Goal: Task Accomplishment & Management: Use online tool/utility

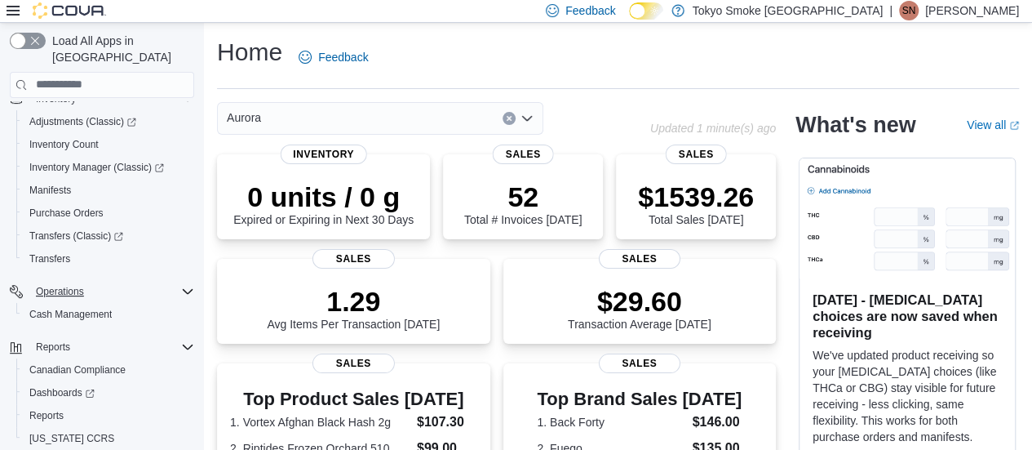
scroll to position [245, 0]
click at [64, 405] on link "Reports" at bounding box center [46, 415] width 47 height 20
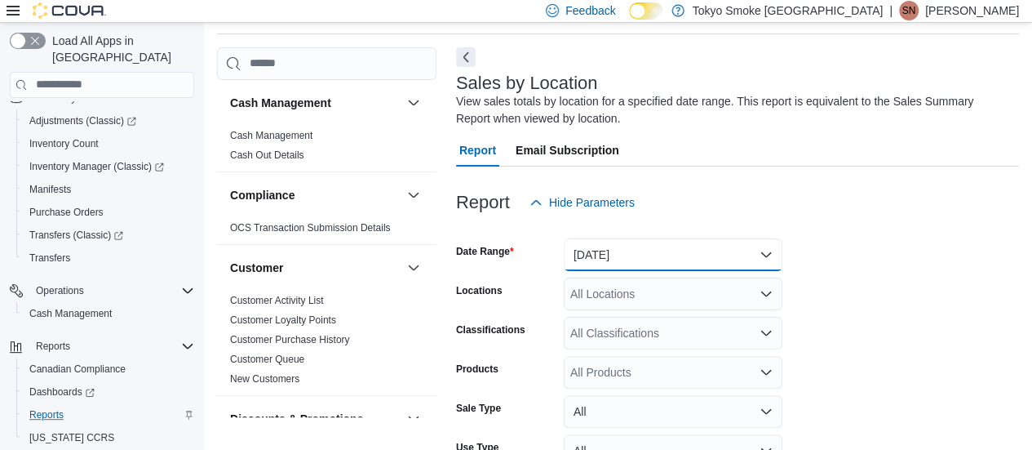
click at [618, 249] on button "Yesterday" at bounding box center [673, 254] width 219 height 33
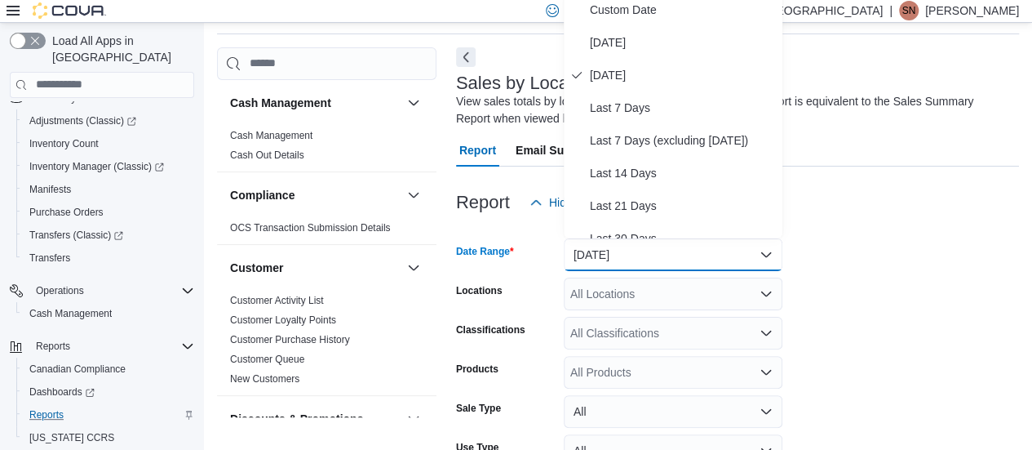
scroll to position [47, 0]
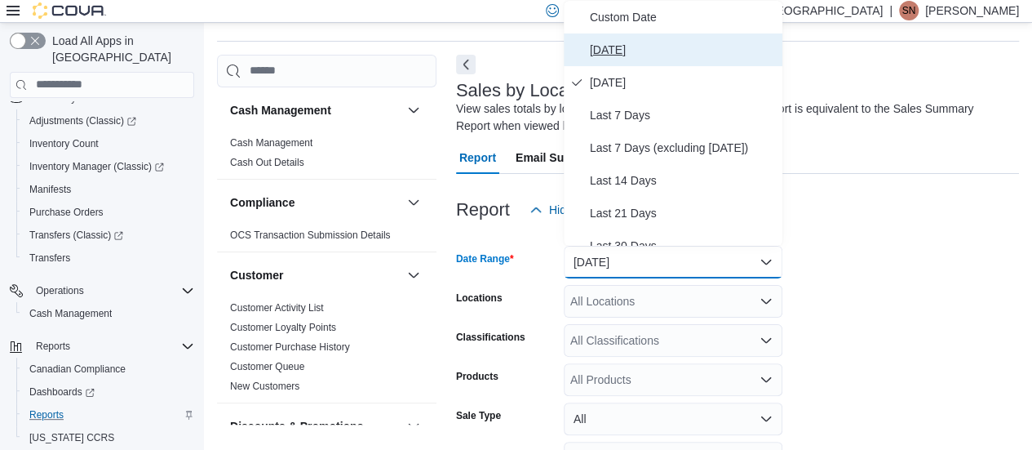
click at [625, 52] on span "Today" at bounding box center [683, 50] width 186 height 20
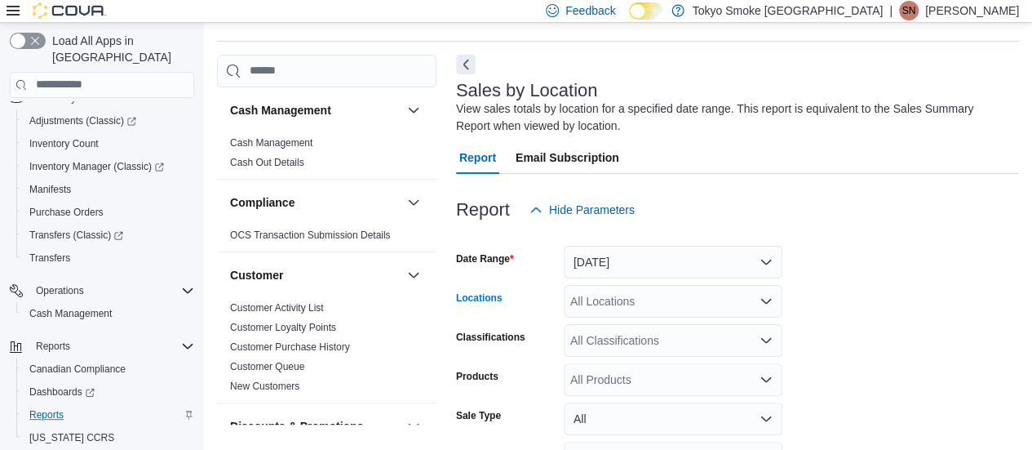
click at [661, 294] on div "All Locations" at bounding box center [673, 301] width 219 height 33
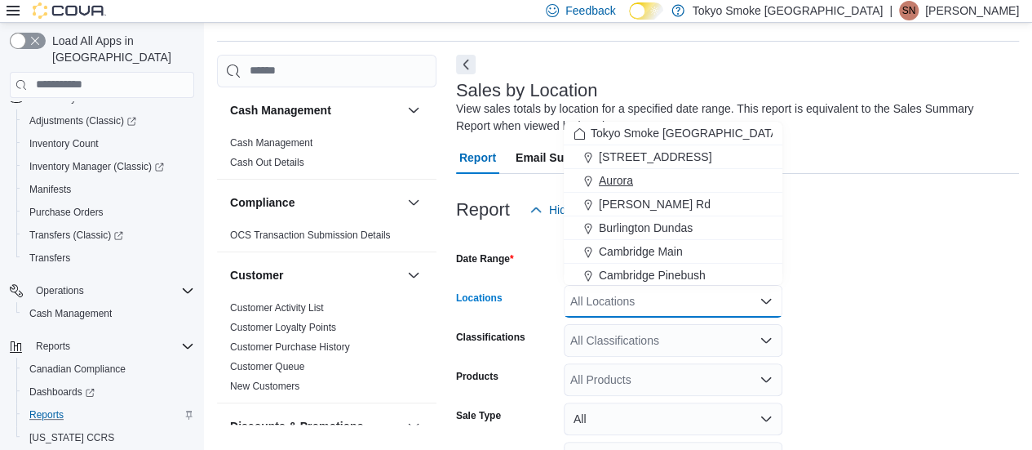
click at [622, 180] on span "Aurora" at bounding box center [616, 180] width 34 height 16
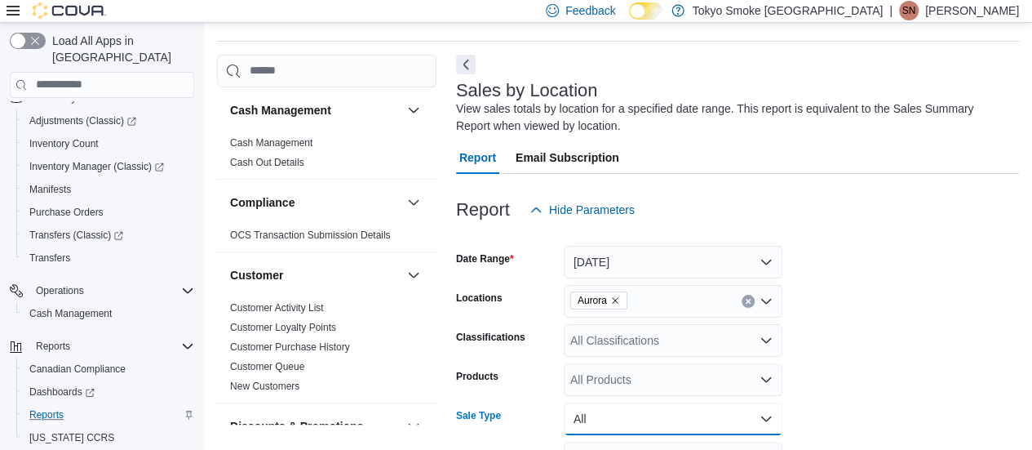
click at [576, 420] on button "All" at bounding box center [673, 418] width 219 height 33
click at [938, 296] on form "Date Range Today Locations Aurora Classifications All Classifications Products …" at bounding box center [737, 392] width 563 height 333
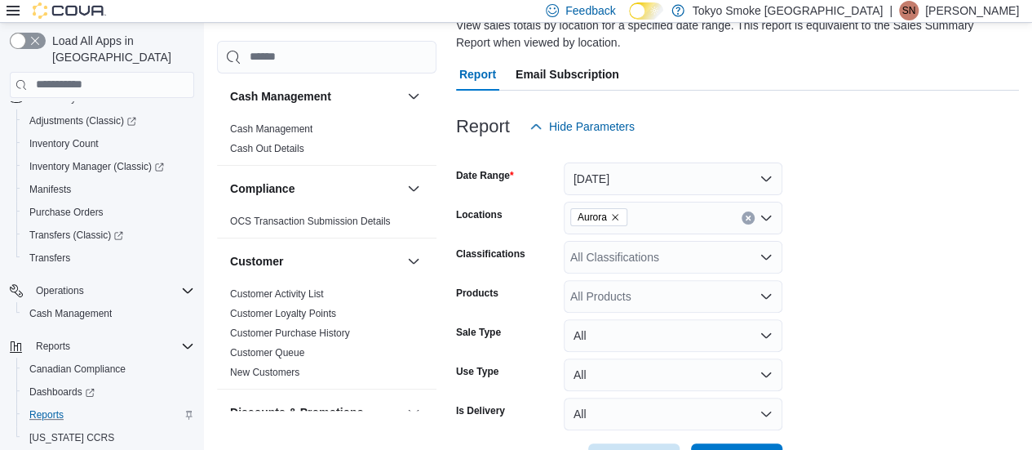
scroll to position [188, 0]
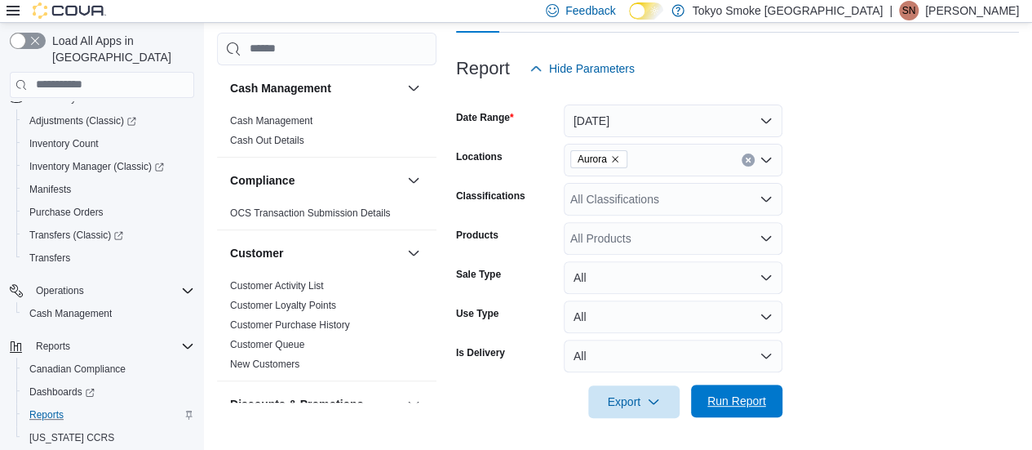
click at [739, 410] on span "Run Report" at bounding box center [737, 400] width 72 height 33
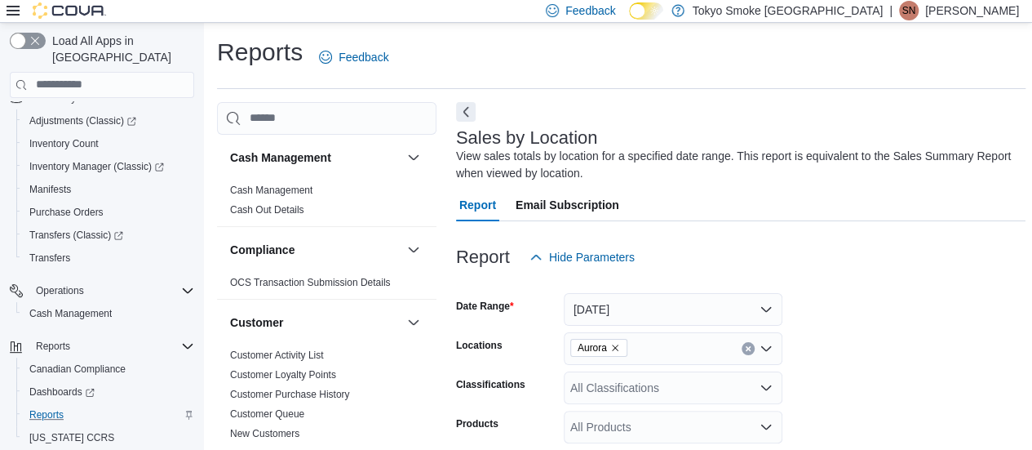
click at [613, 345] on icon "Remove Aurora from selection in this group" at bounding box center [615, 348] width 10 height 10
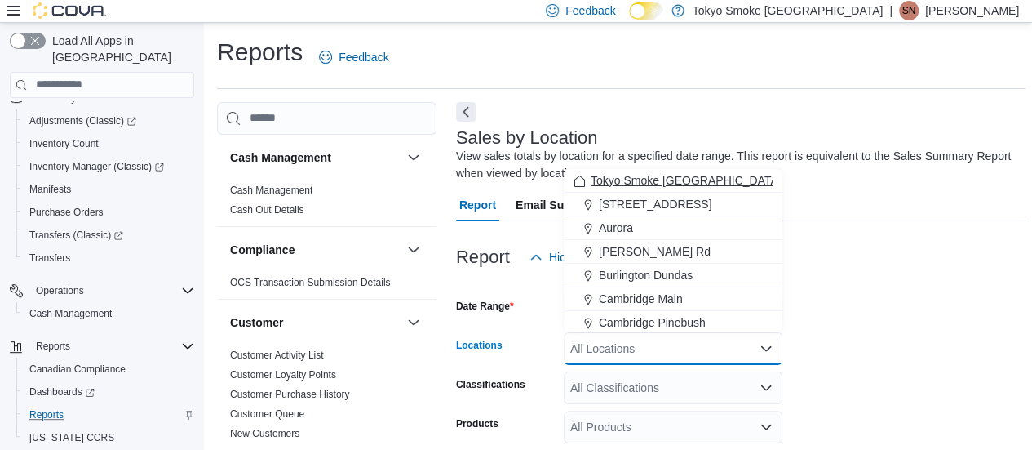
click at [630, 175] on span "Tokyo Smoke Ontario" at bounding box center [686, 180] width 191 height 16
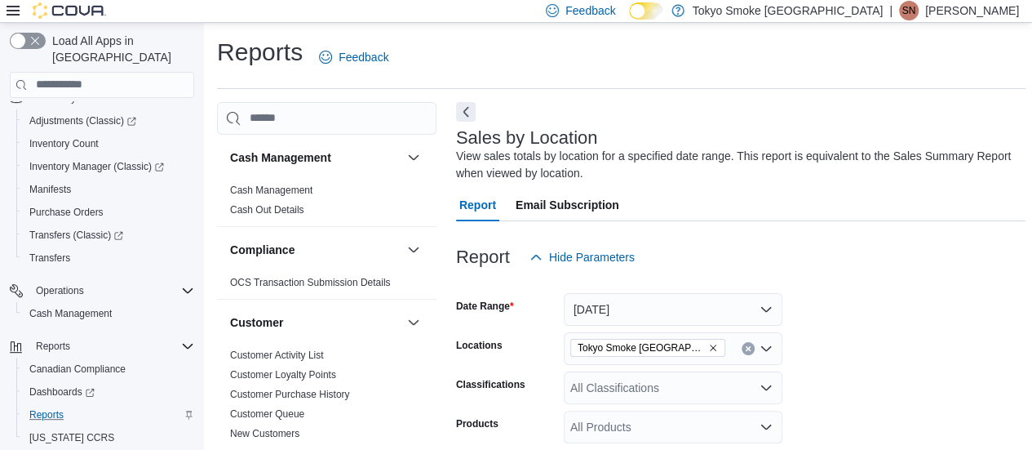
click at [952, 306] on form "Date Range Today Locations Tokyo Smoke Ontario Classifications All Classificati…" at bounding box center [741, 439] width 570 height 333
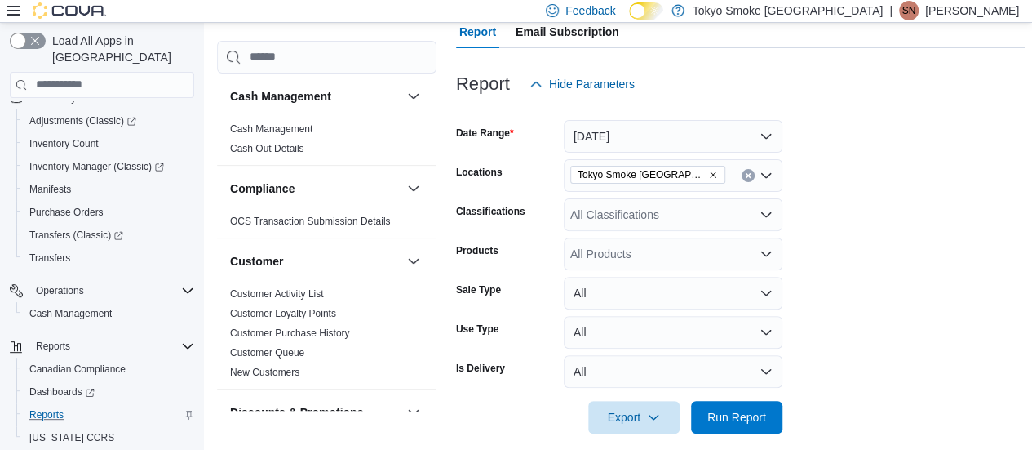
scroll to position [326, 0]
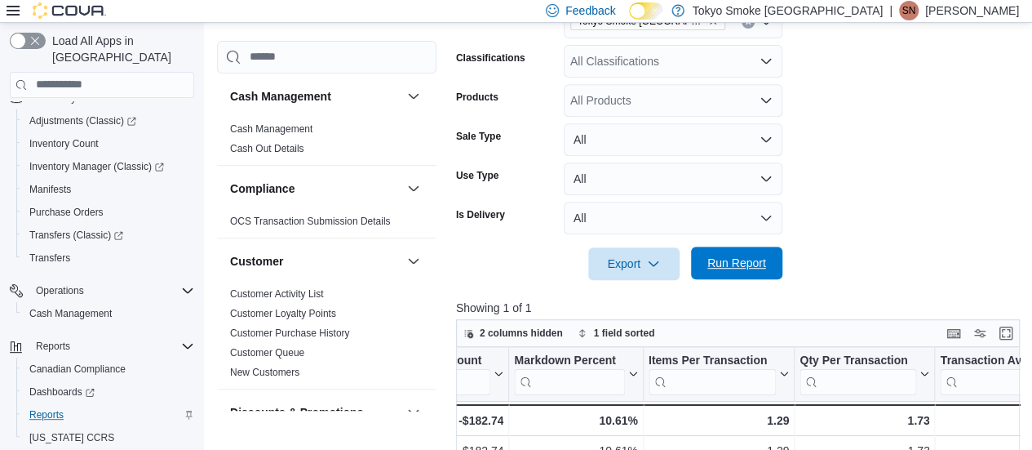
drag, startPoint x: 742, startPoint y: 252, endPoint x: 741, endPoint y: 260, distance: 8.3
click at [741, 260] on span "Run Report" at bounding box center [737, 262] width 72 height 33
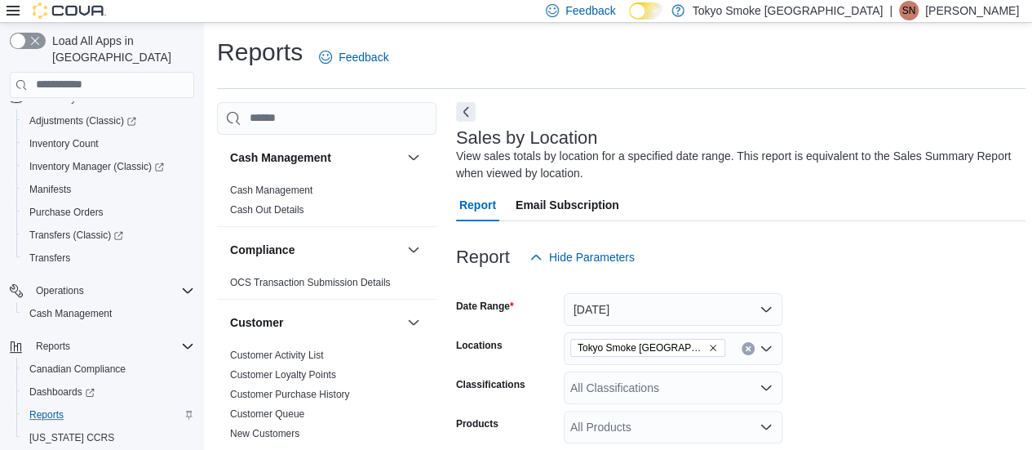
click at [955, 18] on p "Stephanie Neblett" at bounding box center [972, 11] width 94 height 20
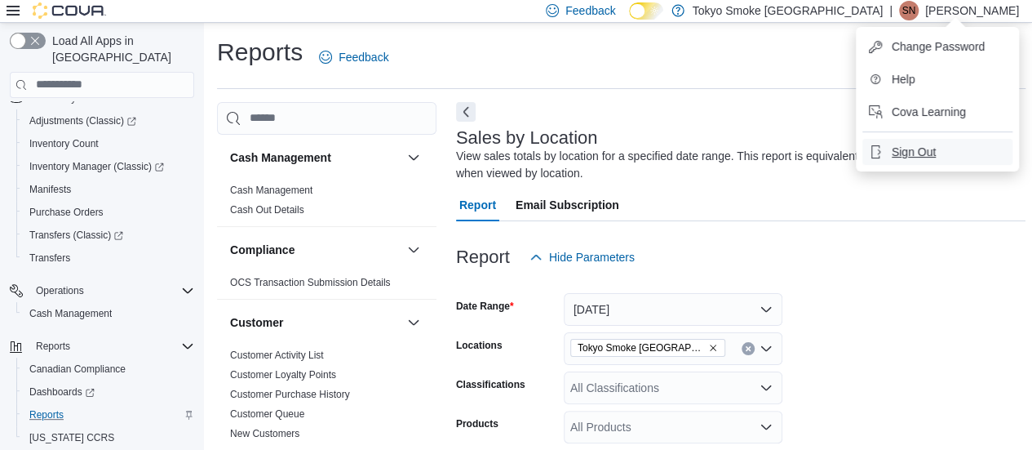
click at [955, 171] on ul "Change Password Help Cova Learning Sign Out" at bounding box center [937, 99] width 163 height 144
click at [915, 157] on span "Sign Out" at bounding box center [914, 152] width 44 height 16
